Goal: Information Seeking & Learning: Compare options

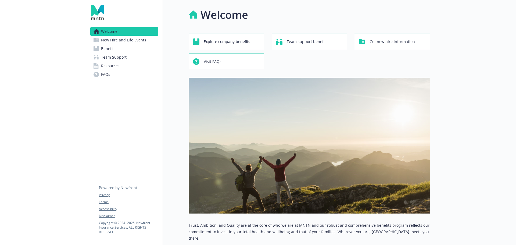
click at [121, 48] on link "Benefits" at bounding box center [124, 48] width 68 height 9
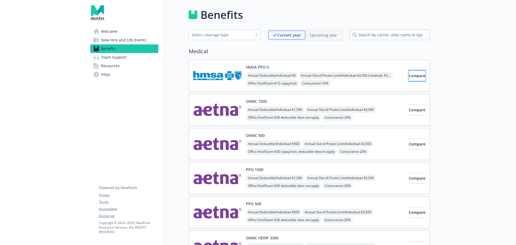
click at [409, 78] on span "Compare" at bounding box center [417, 75] width 17 height 5
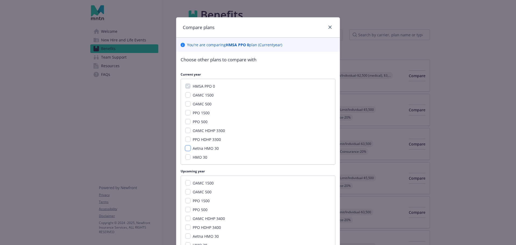
click at [187, 148] on input "Aetna HMO 30" at bounding box center [187, 147] width 5 height 5
checkbox input "true"
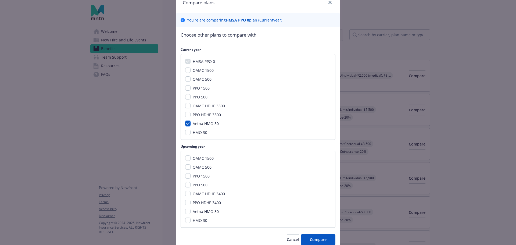
scroll to position [47, 0]
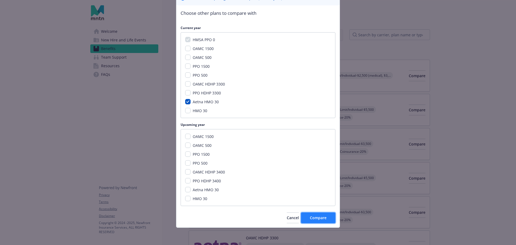
click at [322, 218] on span "Compare" at bounding box center [318, 217] width 17 height 5
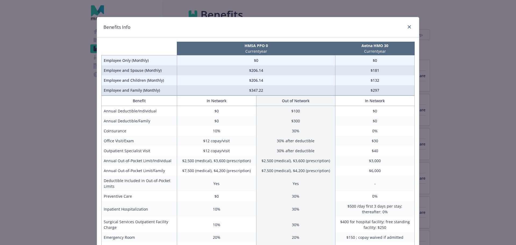
scroll to position [0, 0]
click at [408, 27] on icon "close" at bounding box center [409, 27] width 3 height 3
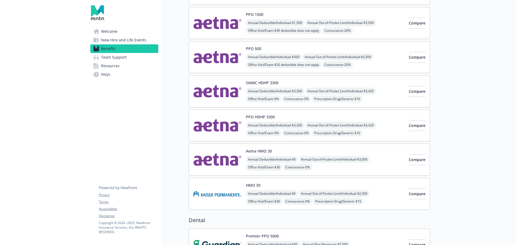
scroll to position [188, 0]
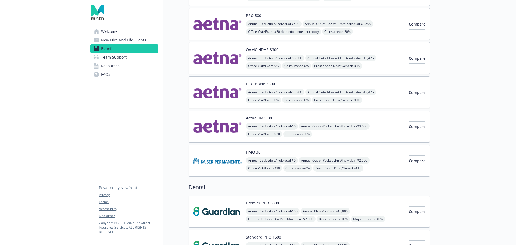
click at [252, 150] on button "HMO 30" at bounding box center [253, 152] width 15 height 6
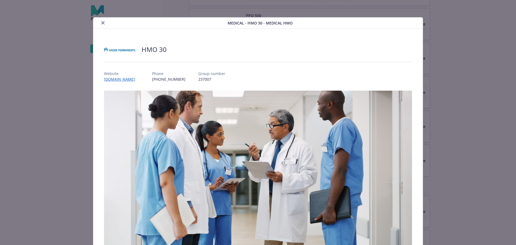
click at [102, 23] on icon "close" at bounding box center [102, 22] width 3 height 3
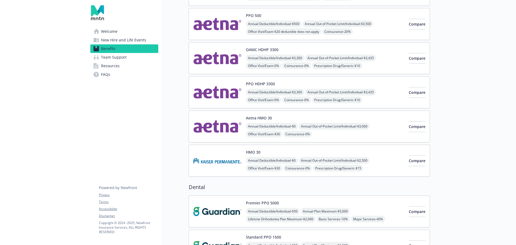
click at [265, 117] on button "Aetna HMO 30" at bounding box center [259, 118] width 26 height 6
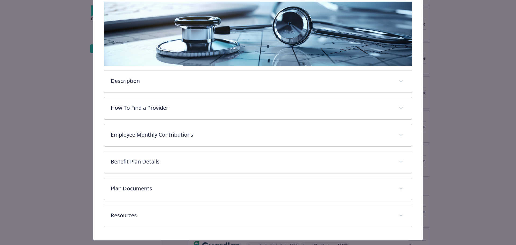
scroll to position [97, 0]
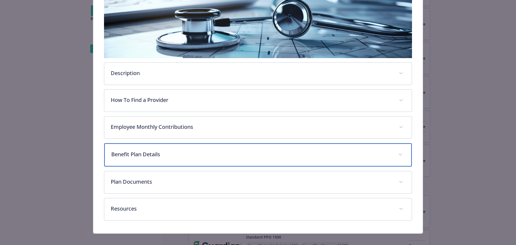
click at [149, 152] on p "Benefit Plan Details" at bounding box center [251, 154] width 281 height 8
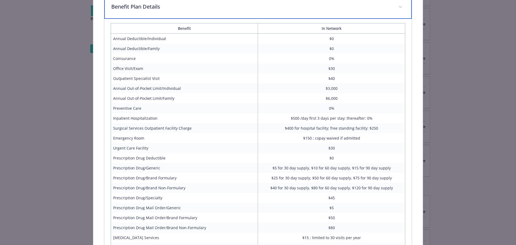
scroll to position [285, 0]
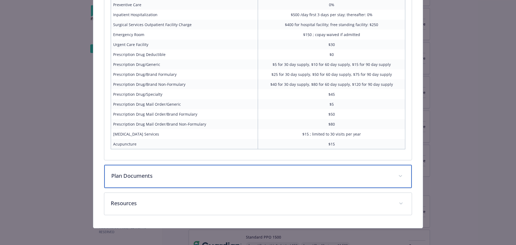
click at [139, 185] on div "Plan Documents" at bounding box center [258, 176] width 308 height 23
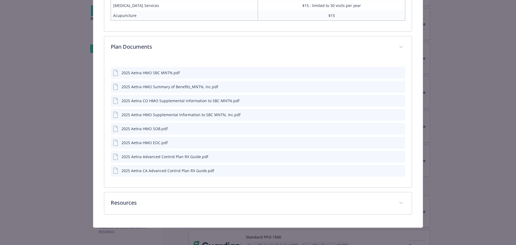
scroll to position [475, 0]
click at [389, 73] on icon "download file" at bounding box center [391, 73] width 4 height 4
